Goal: Find specific page/section: Find specific page/section

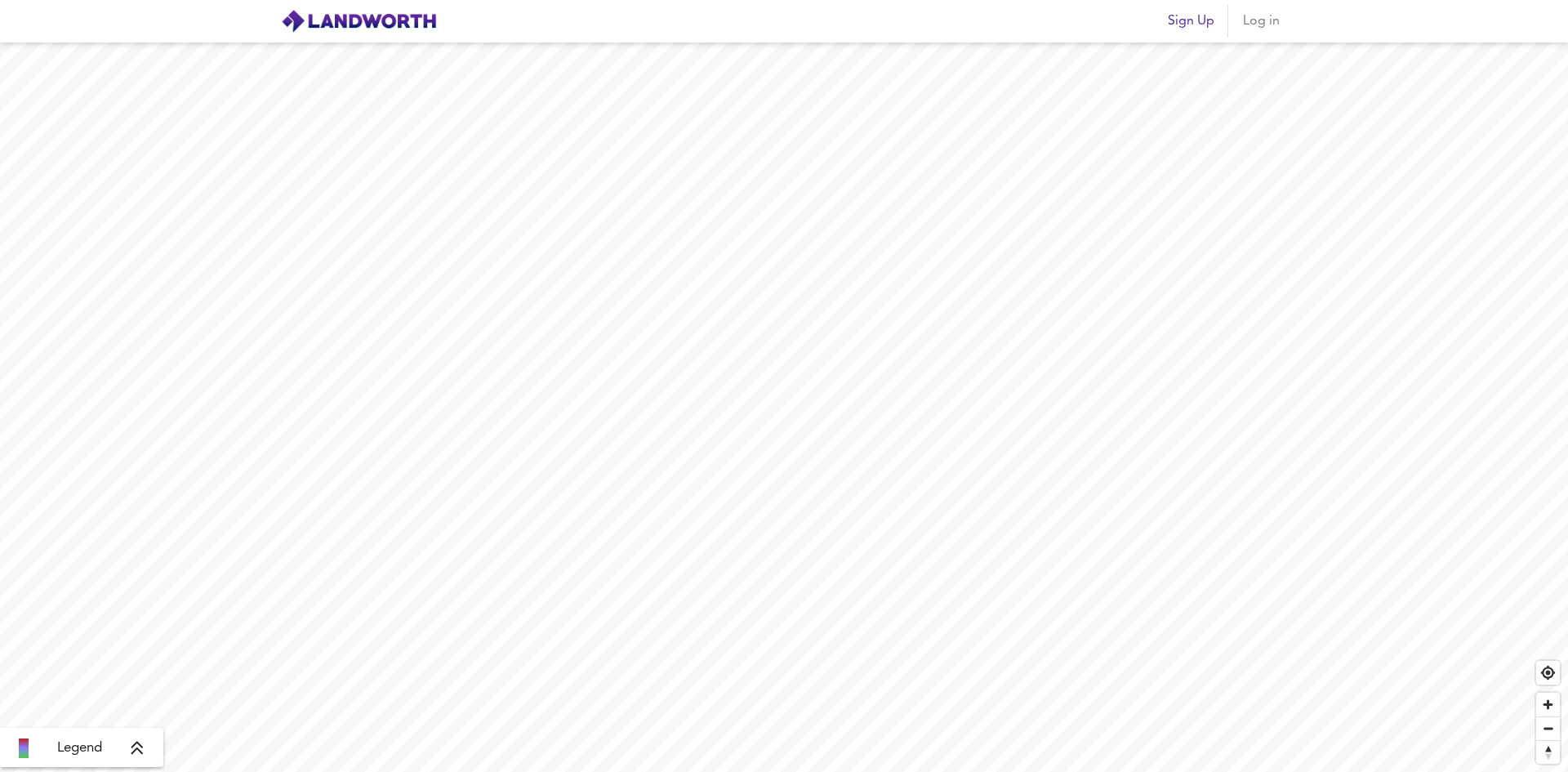
click at [122, 758] on div "Legend" at bounding box center [81, 749] width 154 height 20
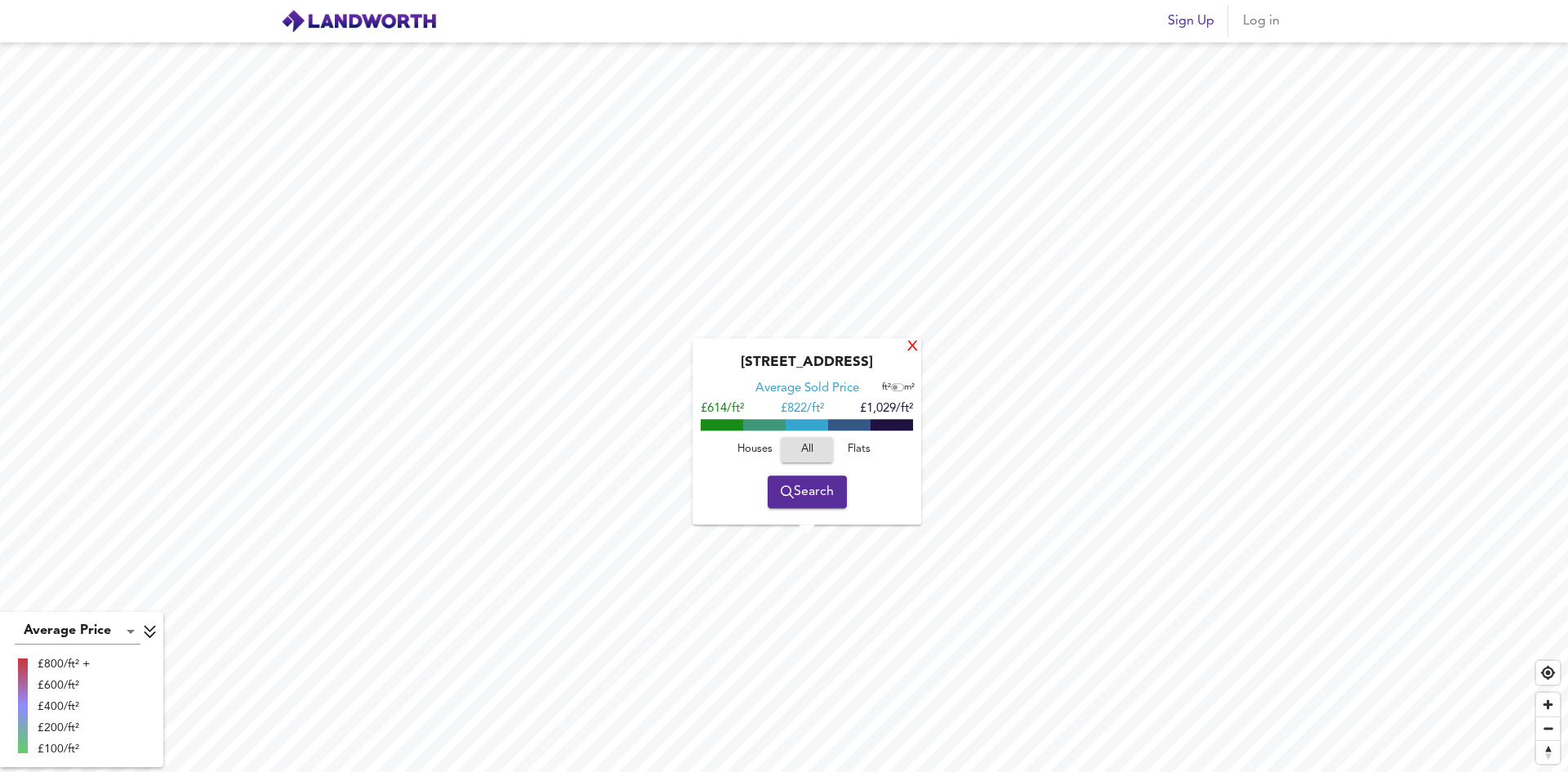
click at [907, 349] on div "X" at bounding box center [912, 347] width 14 height 16
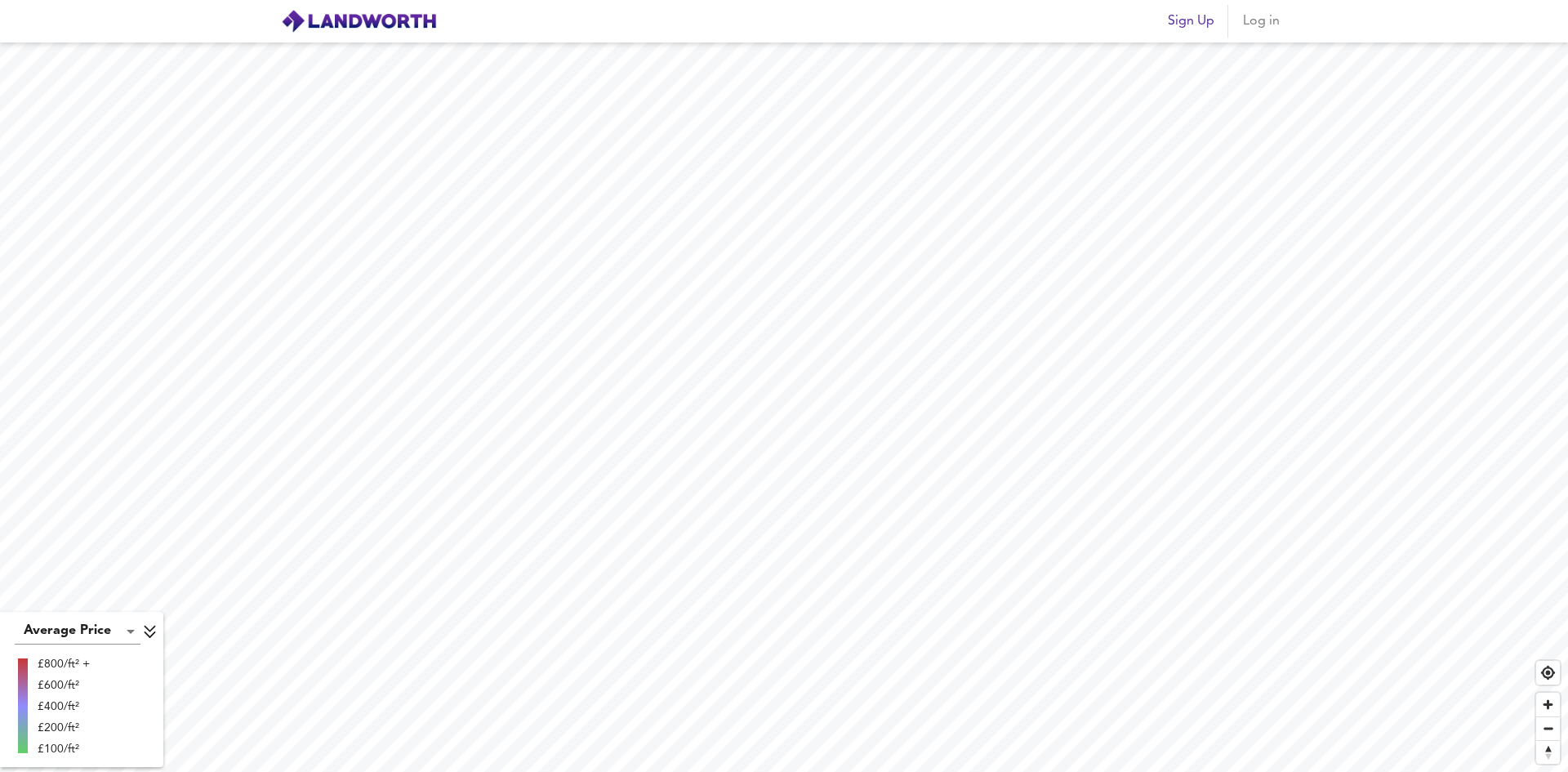
click at [1261, 0] on html "Sign Up Log in Average Price landworth £800/ft² + £600/ft² £400/ft² £200/ft² £1…" at bounding box center [784, 386] width 1568 height 772
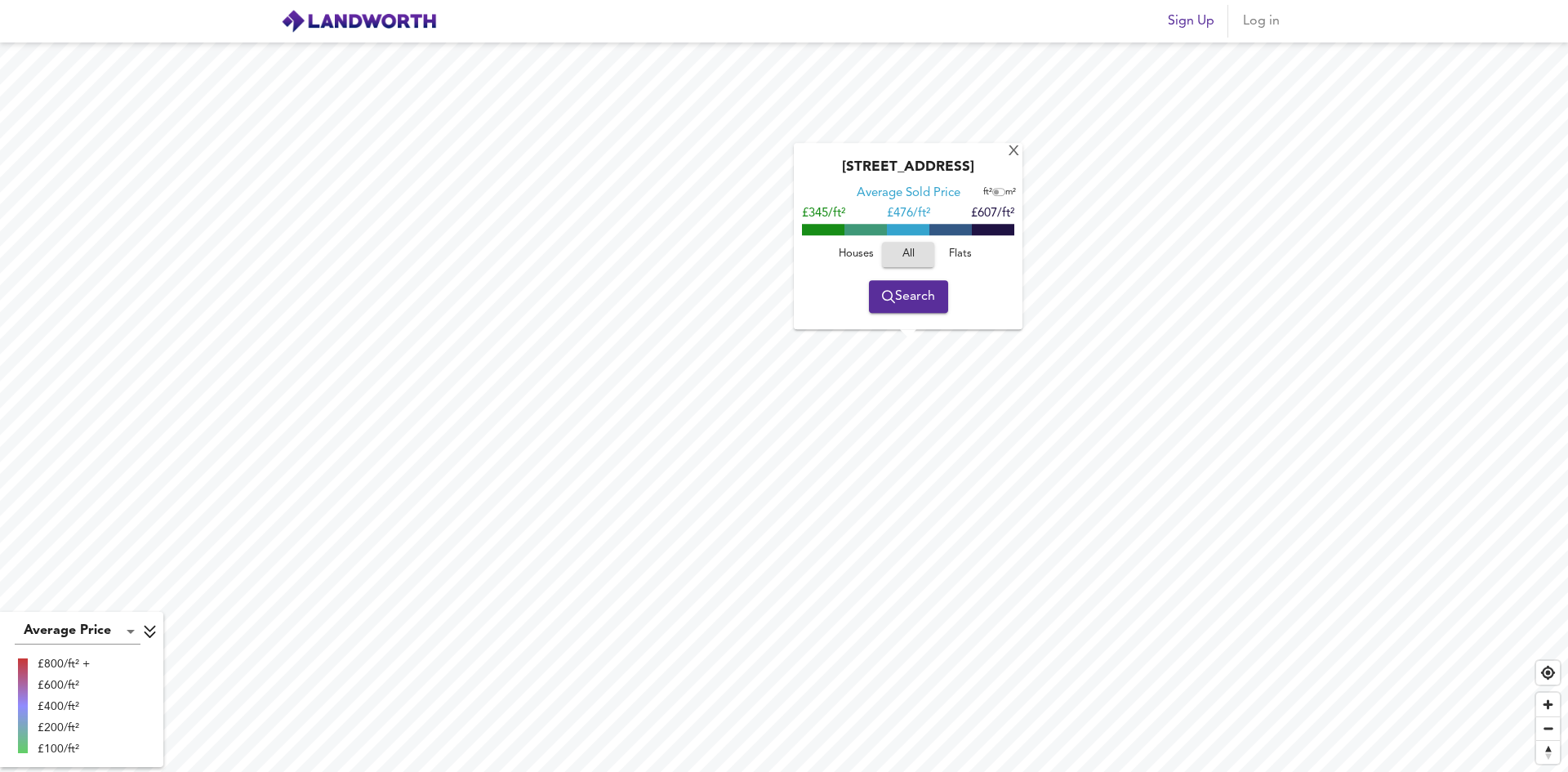
click at [915, 307] on span "Search" at bounding box center [908, 297] width 53 height 23
